Goal: Navigation & Orientation: Find specific page/section

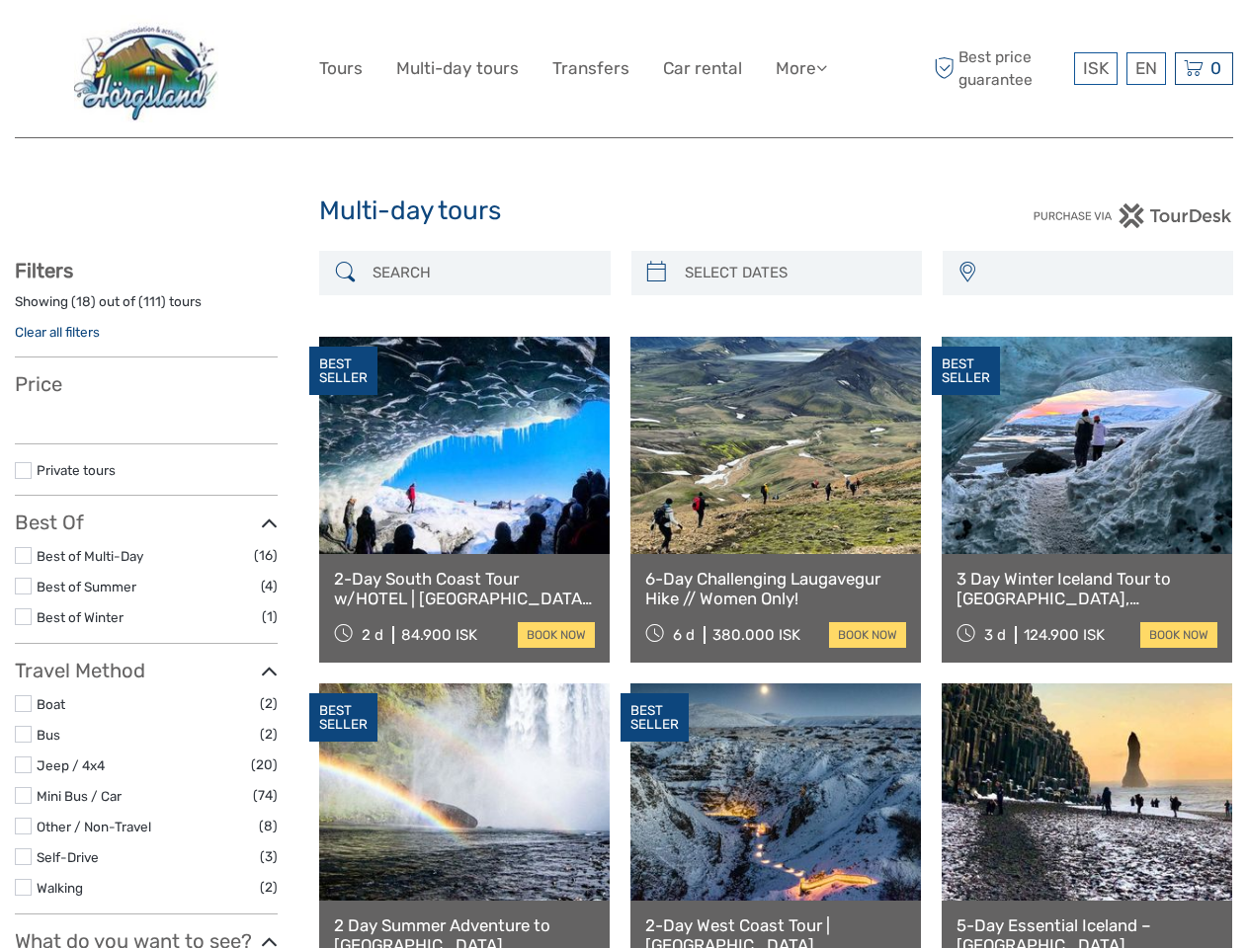
select select
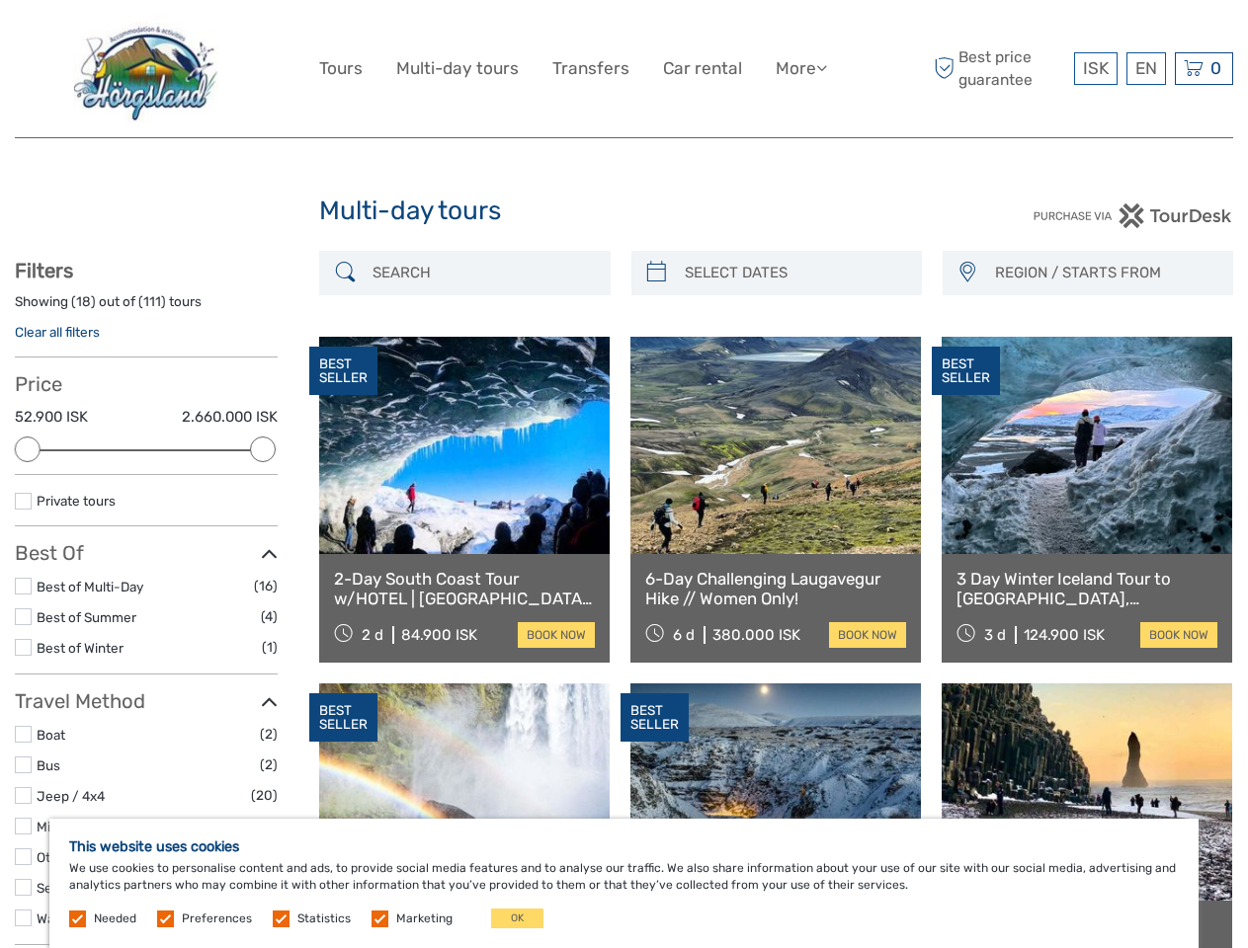
click at [799, 68] on link "More" at bounding box center [801, 68] width 51 height 29
click at [823, 67] on icon at bounding box center [821, 67] width 11 height 17
click at [1095, 68] on span "ISK" at bounding box center [1096, 68] width 26 height 20
click at [1145, 68] on div "EN English Español Deutsch" at bounding box center [1146, 68] width 40 height 33
click at [1203, 68] on div "0 Items Total 0 ISK Checkout The shopping cart is empty." at bounding box center [1204, 68] width 58 height 33
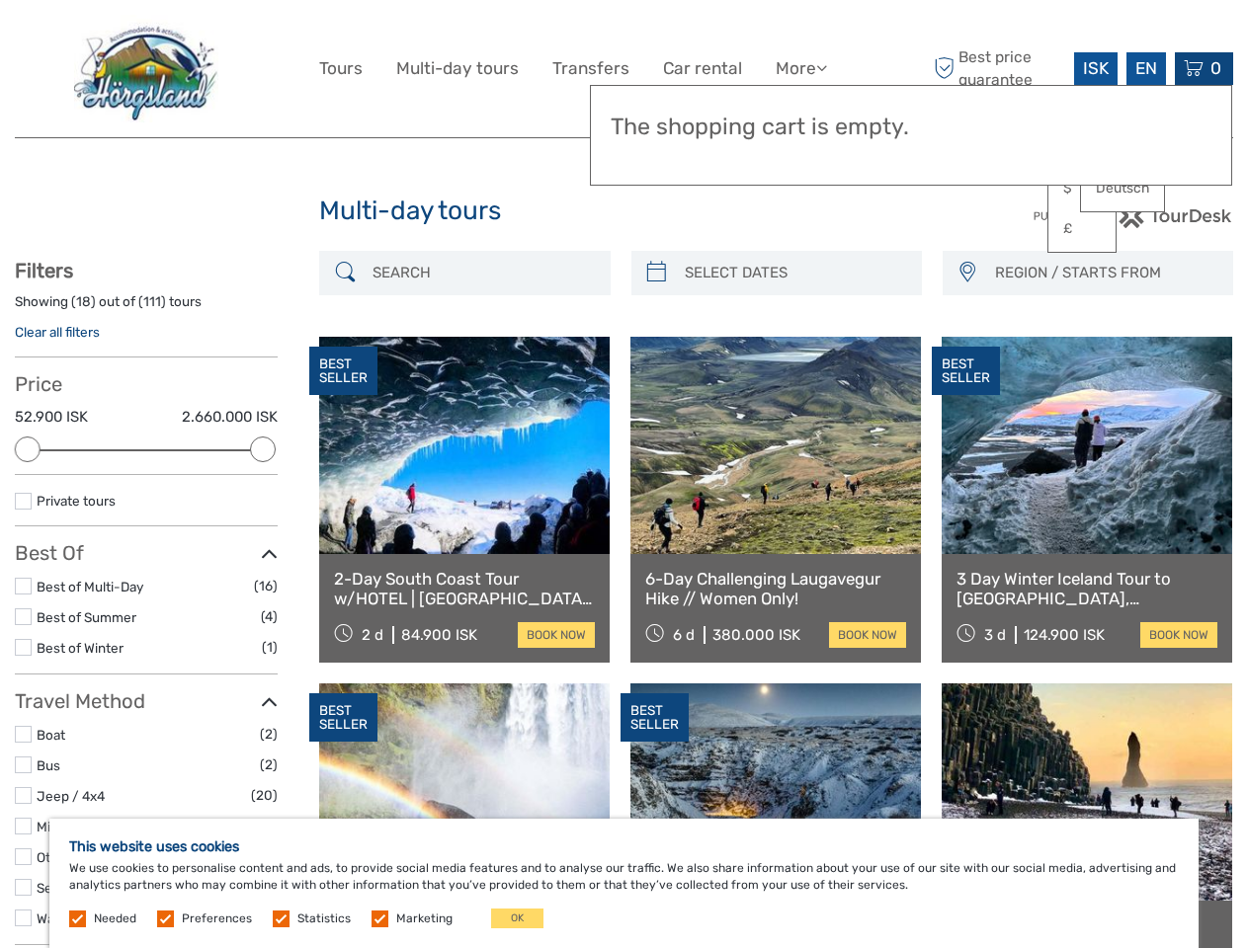
click at [28, 450] on div at bounding box center [28, 450] width 26 height 26
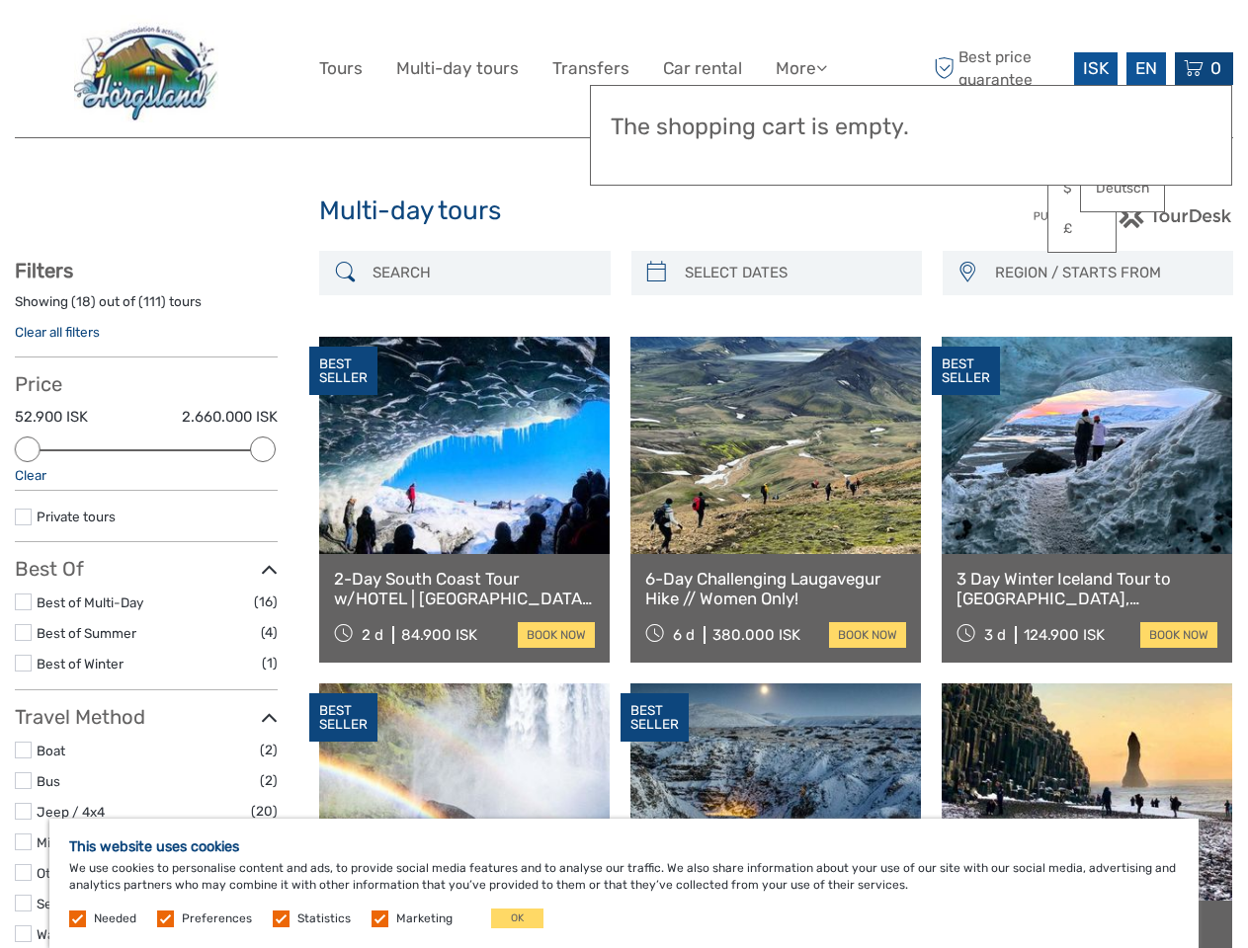
click at [263, 557] on icon at bounding box center [269, 570] width 17 height 27
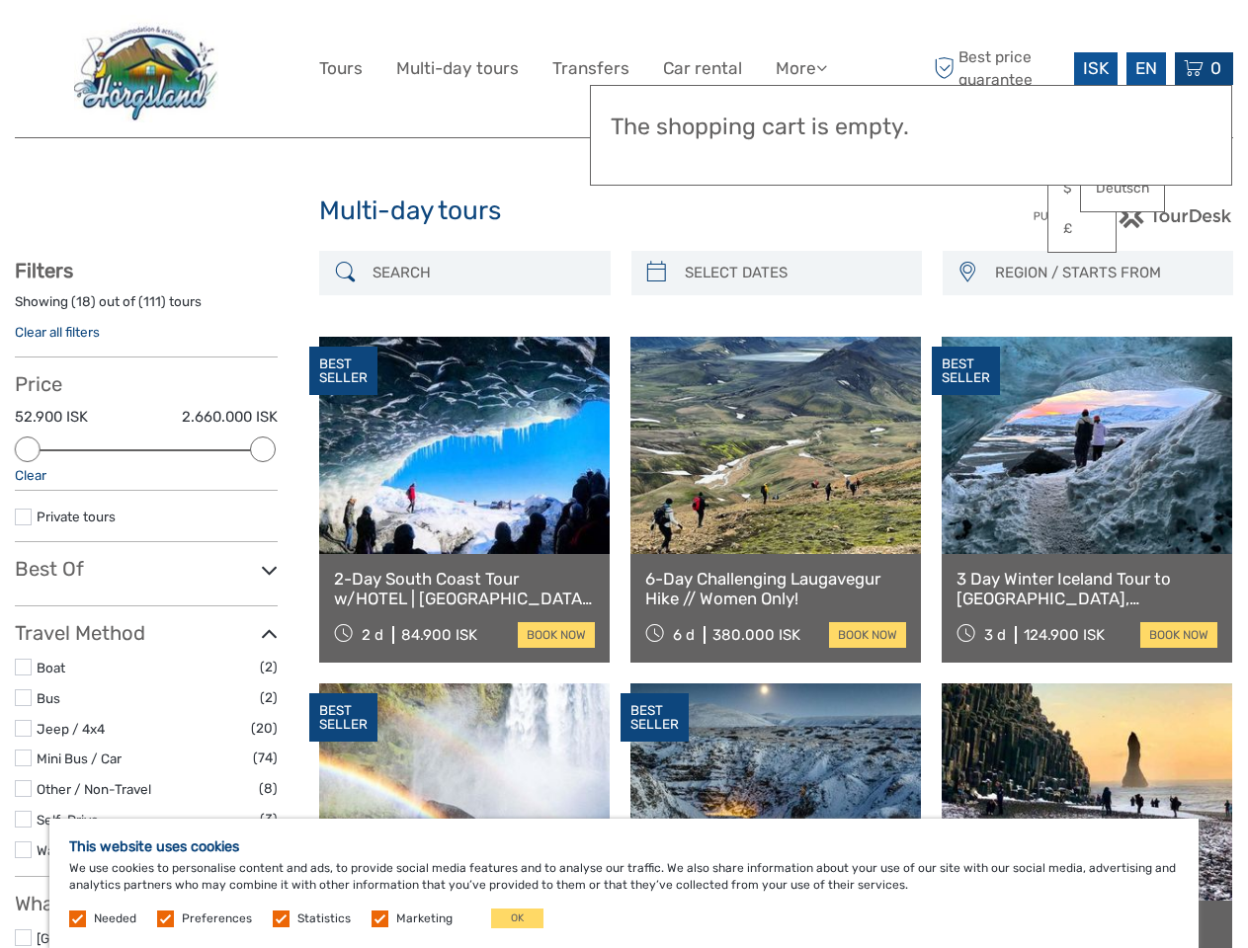
scroll to position [112, 0]
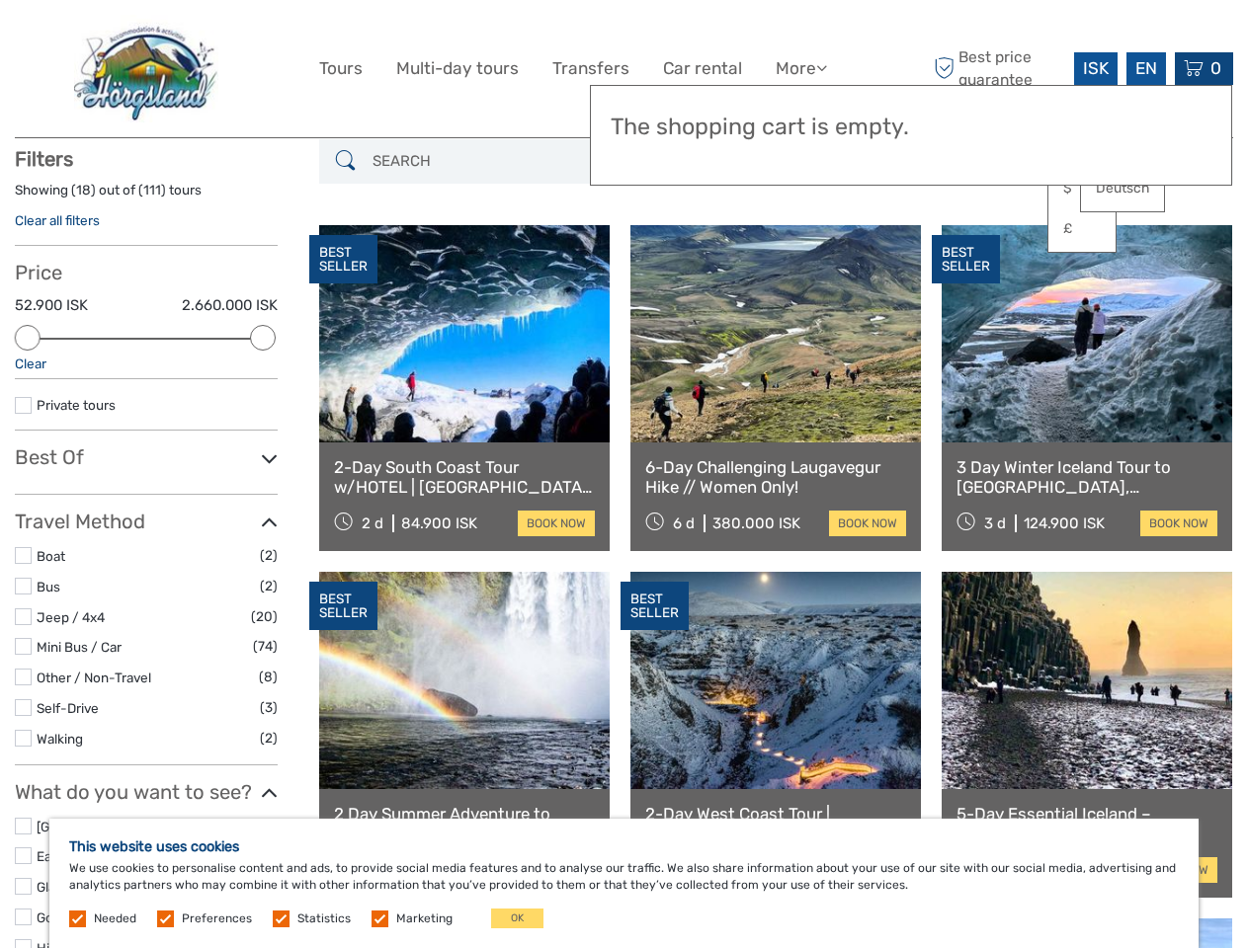
click at [656, 273] on link at bounding box center [775, 333] width 290 height 217
click at [793, 273] on link at bounding box center [775, 333] width 290 height 217
click at [966, 273] on div "BEST SELLER" at bounding box center [966, 259] width 68 height 49
